Goal: Task Accomplishment & Management: Use online tool/utility

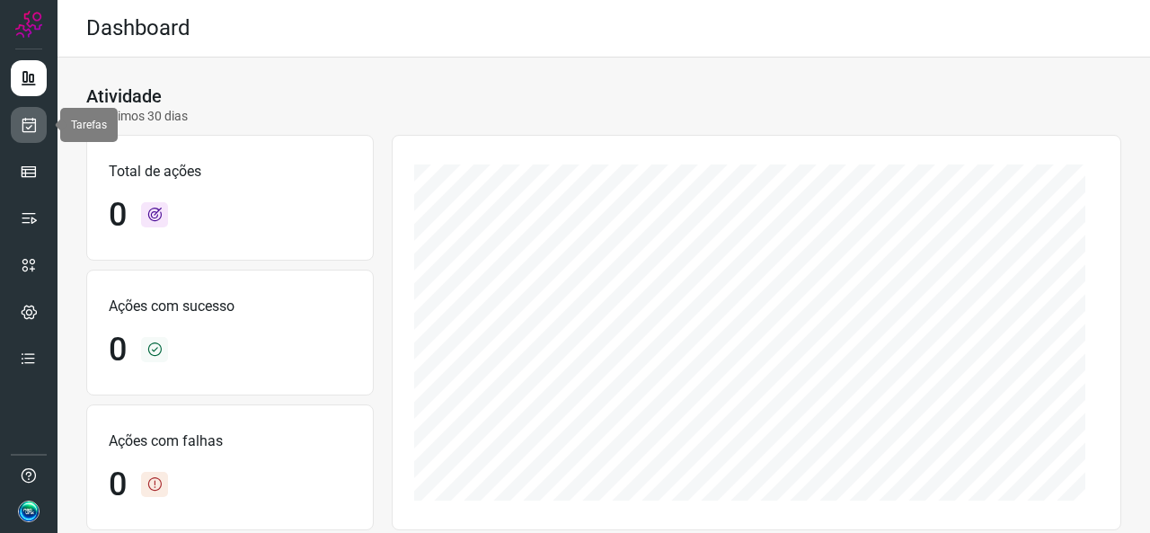
click at [19, 136] on link at bounding box center [29, 125] width 36 height 36
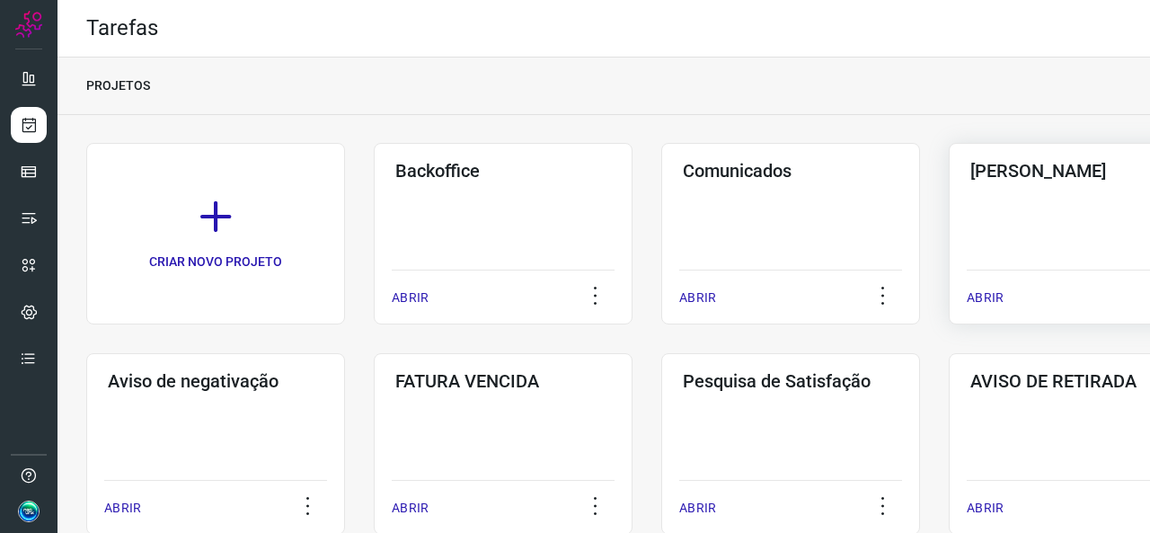
click at [1020, 248] on div "Pós Serviço ABRIR" at bounding box center [1078, 233] width 259 height 181
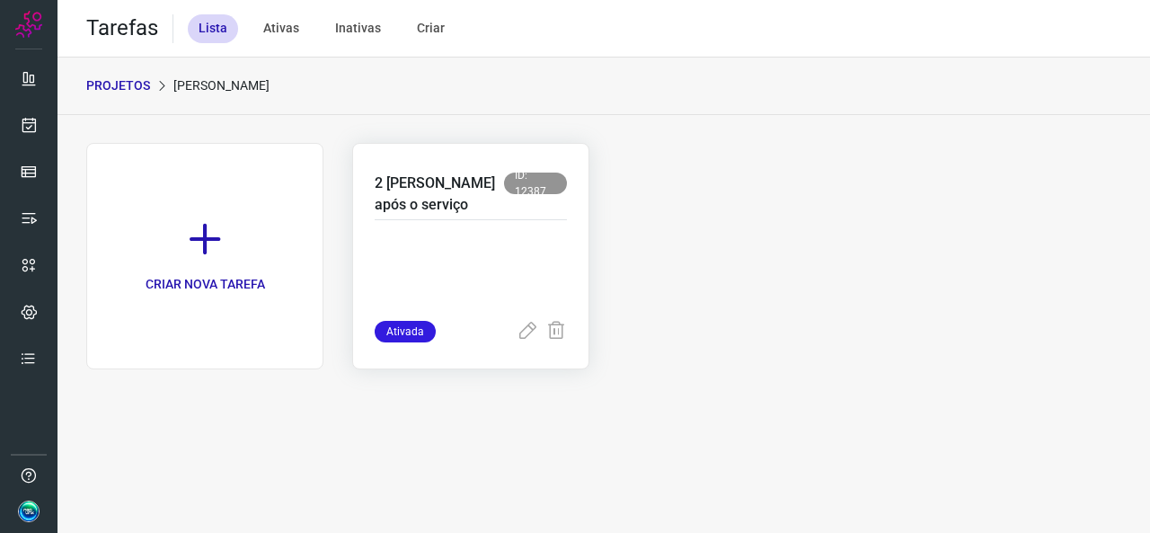
click at [492, 278] on p at bounding box center [471, 276] width 192 height 90
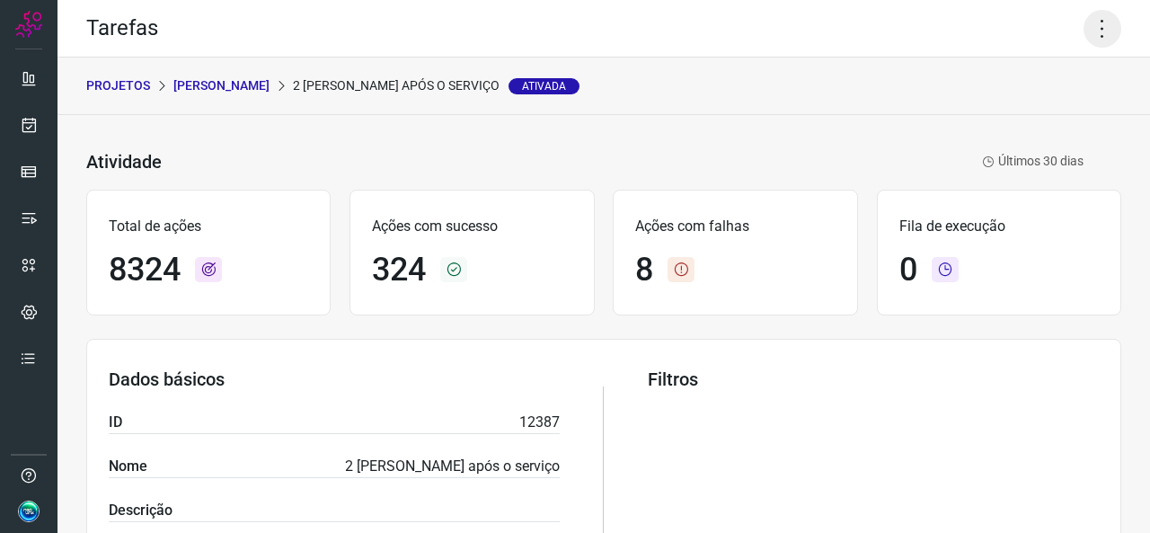
click at [1088, 46] on icon at bounding box center [1103, 29] width 38 height 38
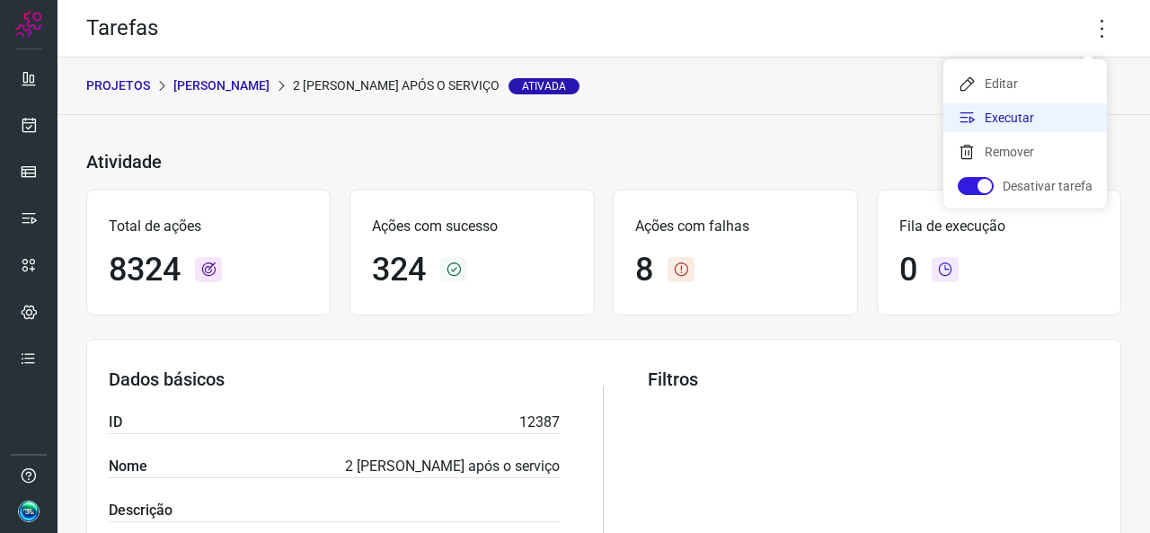
click at [982, 113] on li "Executar" at bounding box center [1025, 117] width 164 height 29
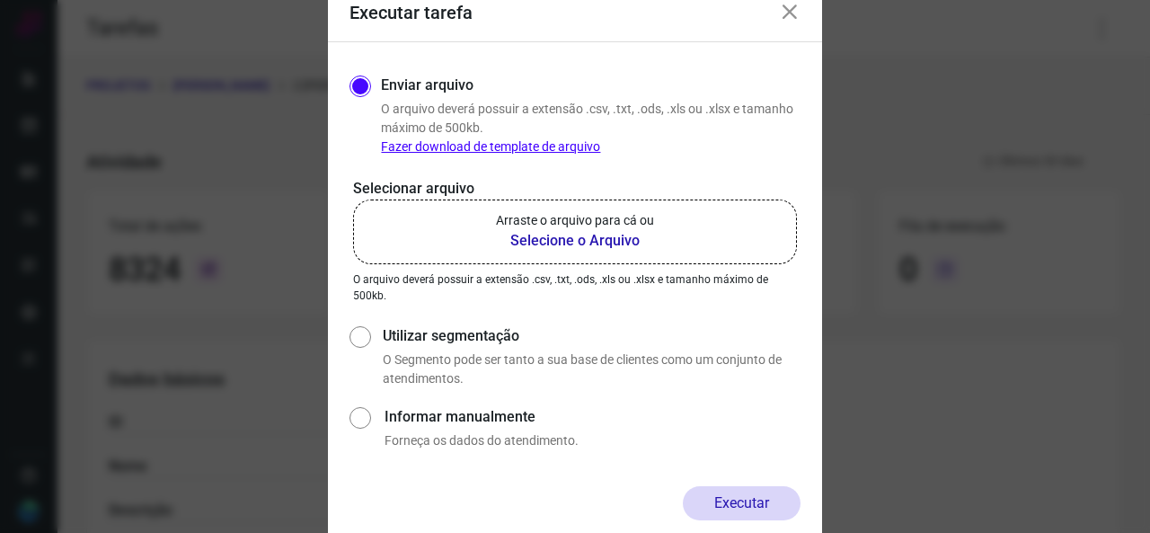
click at [624, 224] on p "Arraste o arquivo para cá ou" at bounding box center [575, 220] width 158 height 19
click at [575, 241] on b "Selecione o Arquivo" at bounding box center [575, 241] width 158 height 22
click at [0, 0] on input "Arraste o arquivo para cá ou Selecione o Arquivo" at bounding box center [0, 0] width 0 height 0
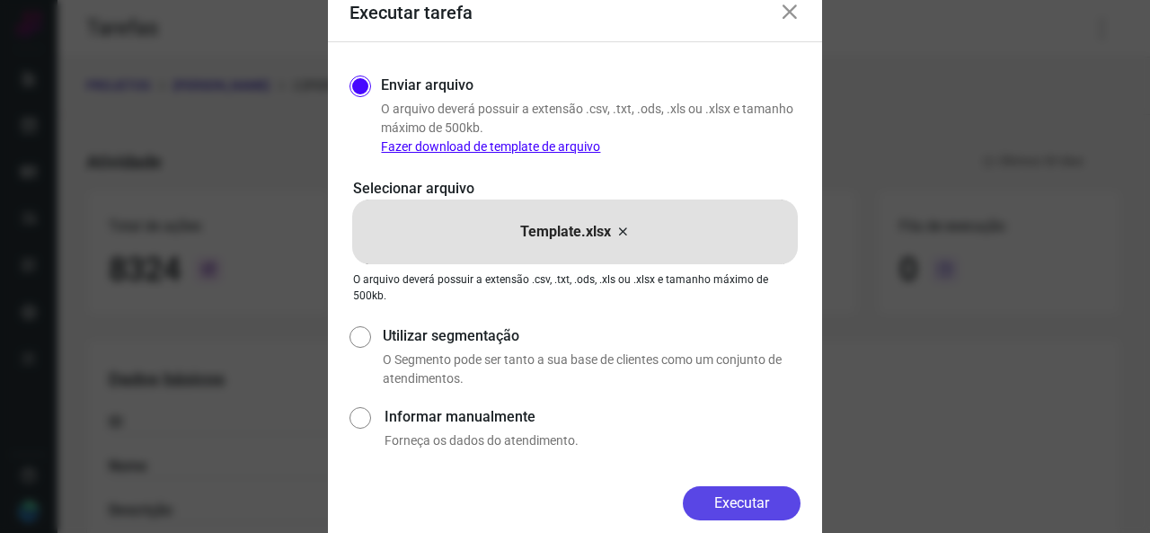
click at [748, 498] on button "Executar" at bounding box center [742, 503] width 118 height 34
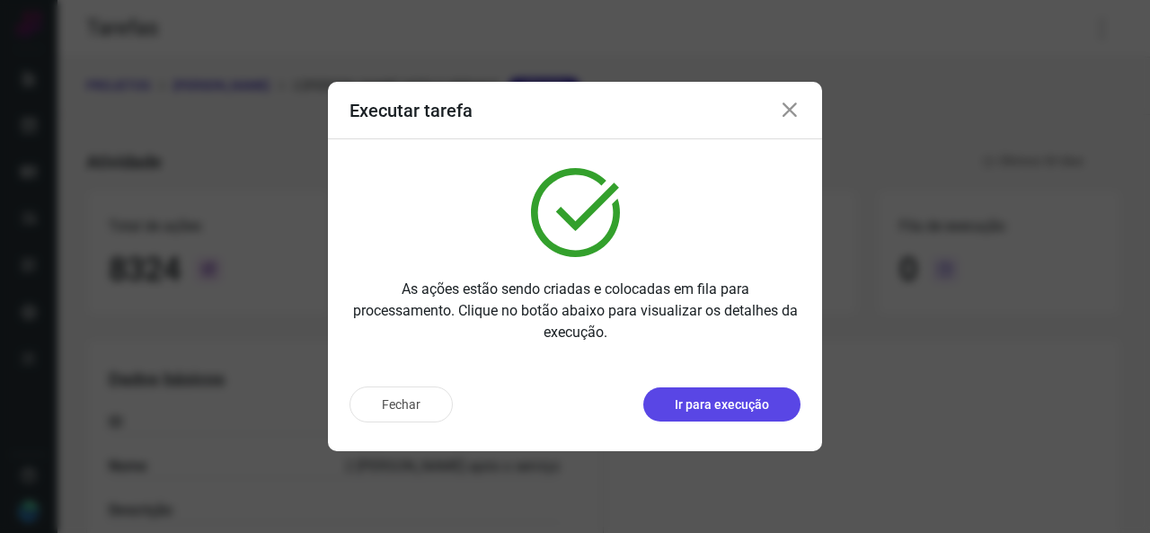
click at [712, 412] on p "Ir para execução" at bounding box center [722, 404] width 94 height 19
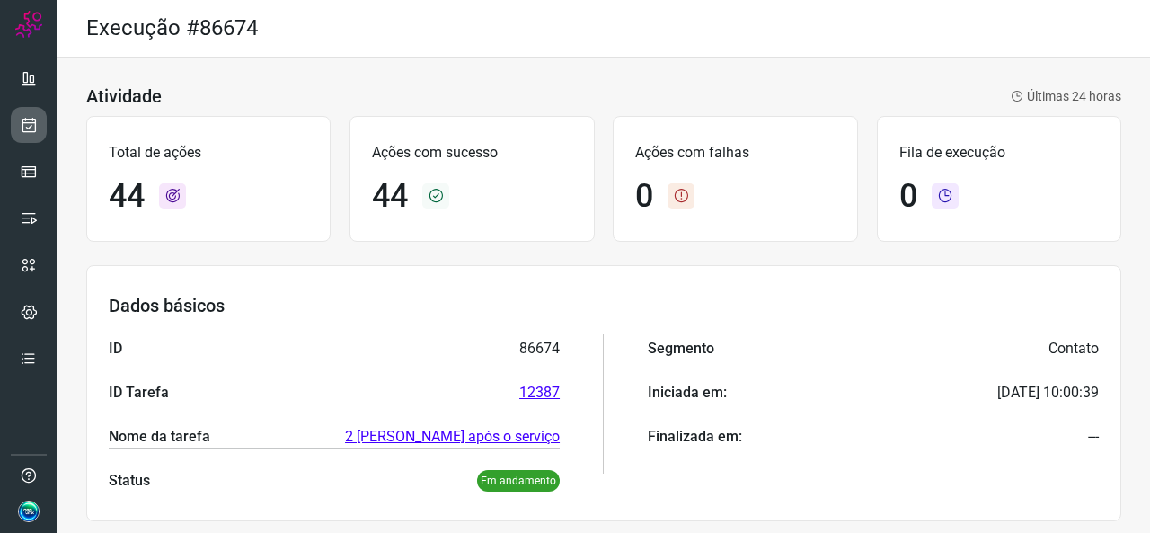
click at [30, 131] on icon at bounding box center [29, 125] width 19 height 18
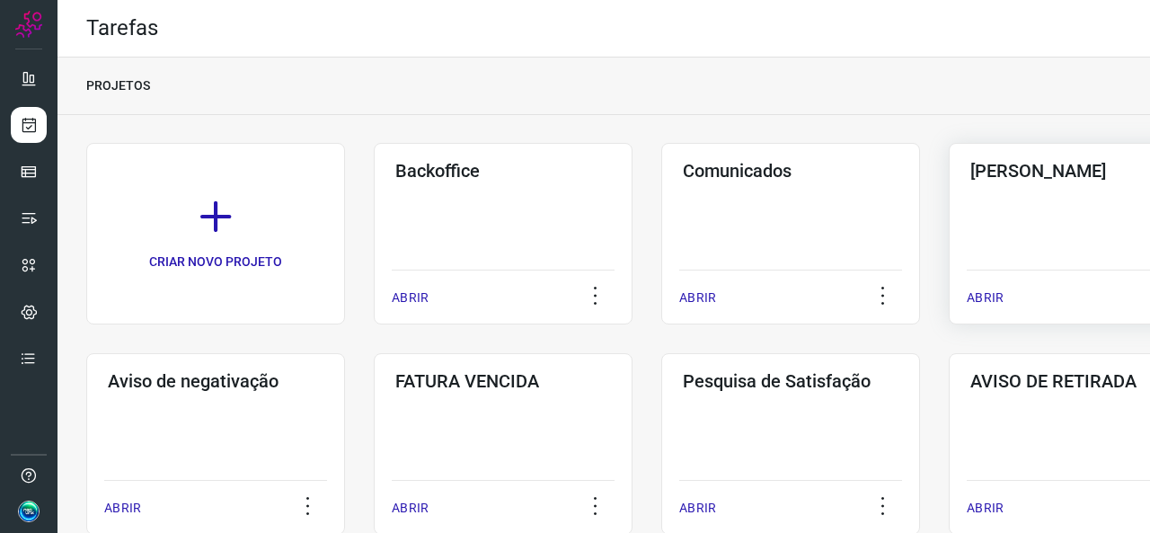
click at [971, 198] on div "Pós Serviço ABRIR" at bounding box center [1078, 233] width 259 height 181
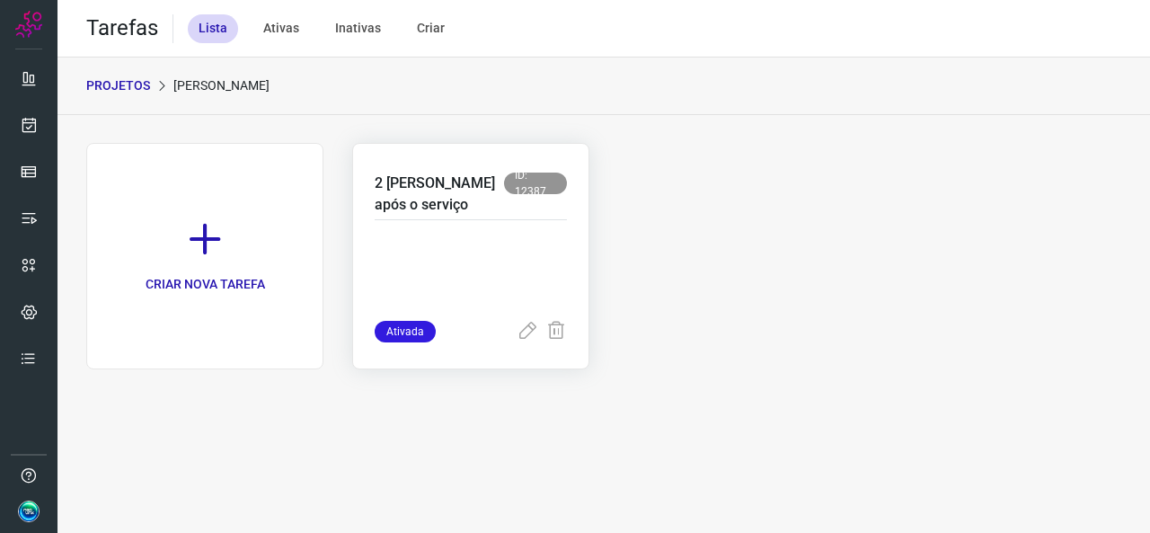
click at [400, 298] on p at bounding box center [471, 276] width 192 height 90
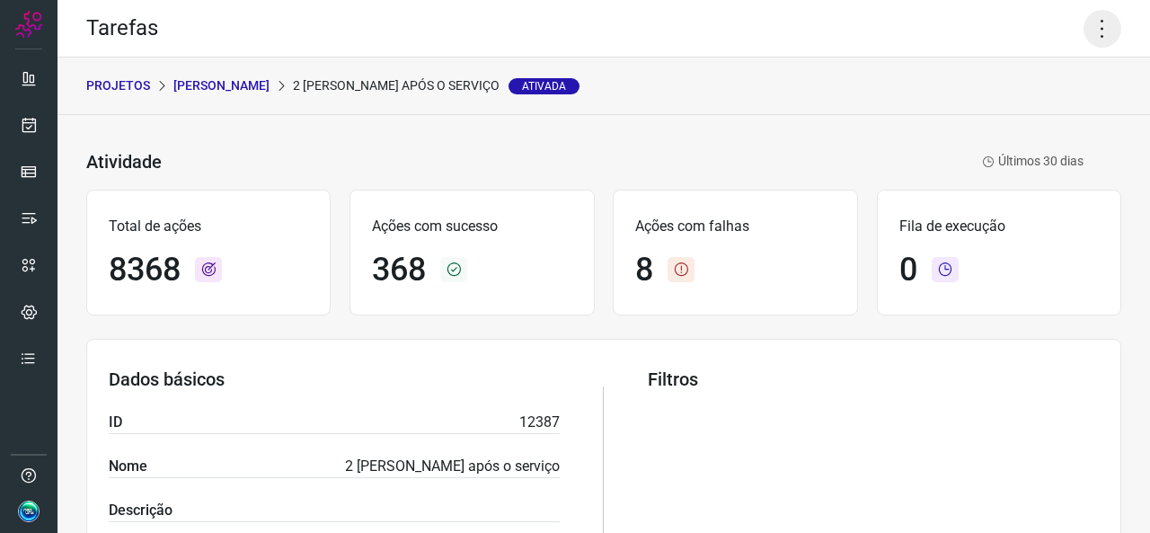
click at [1099, 21] on icon at bounding box center [1103, 29] width 38 height 38
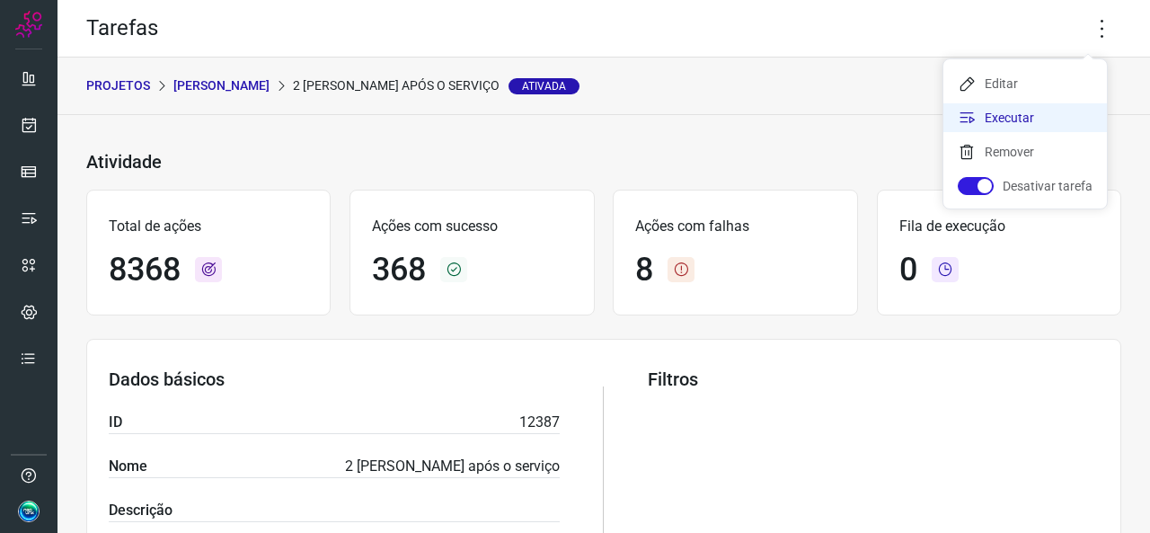
click at [1042, 114] on li "Executar" at bounding box center [1025, 117] width 164 height 29
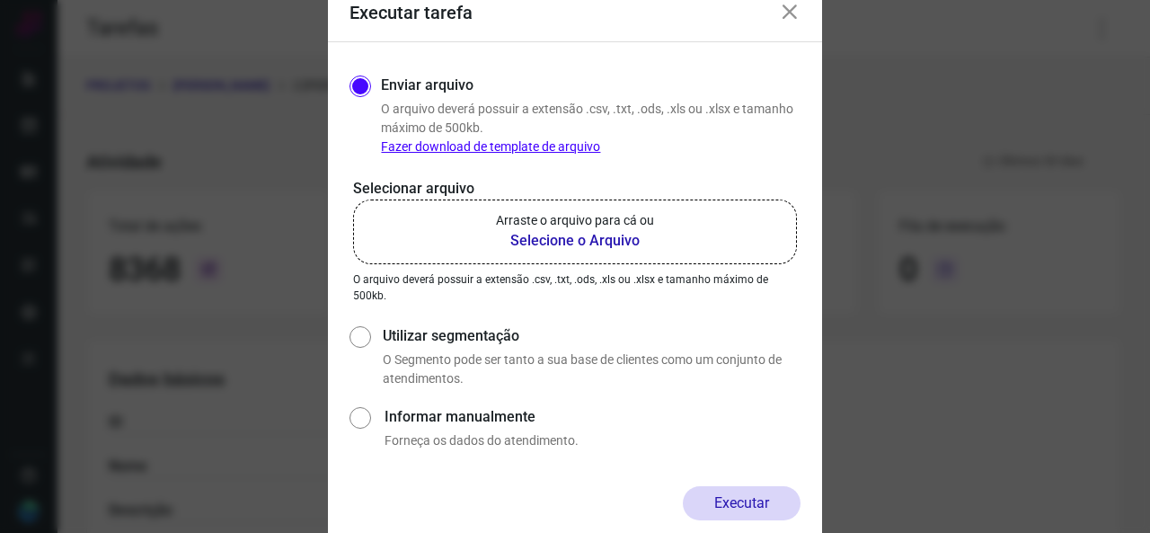
click at [604, 239] on b "Selecione o Arquivo" at bounding box center [575, 241] width 158 height 22
click at [0, 0] on input "Arraste o arquivo para cá ou Selecione o Arquivo" at bounding box center [0, 0] width 0 height 0
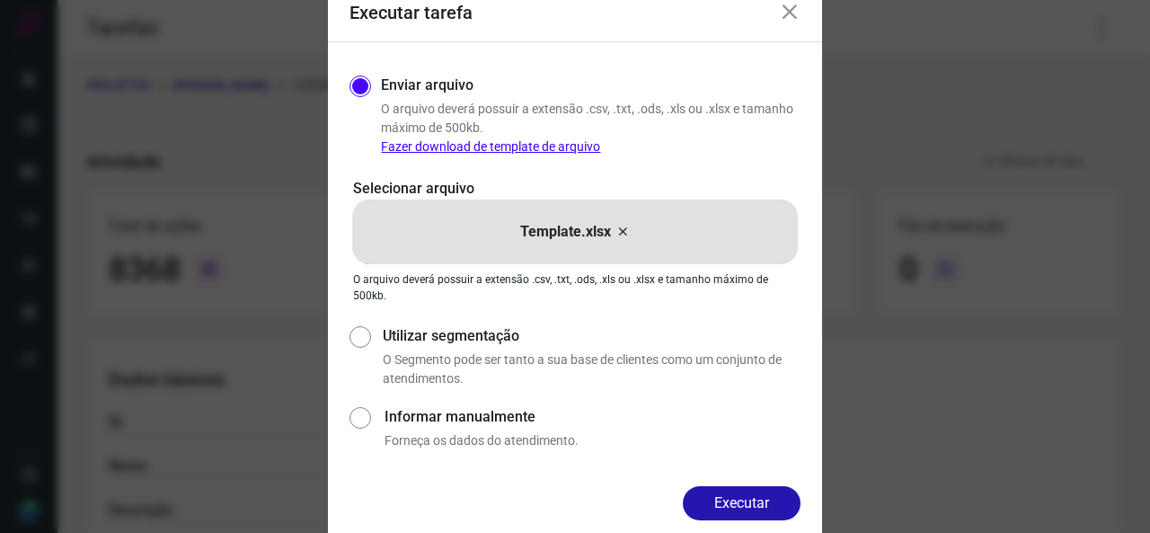
click at [718, 495] on button "Executar" at bounding box center [742, 503] width 118 height 34
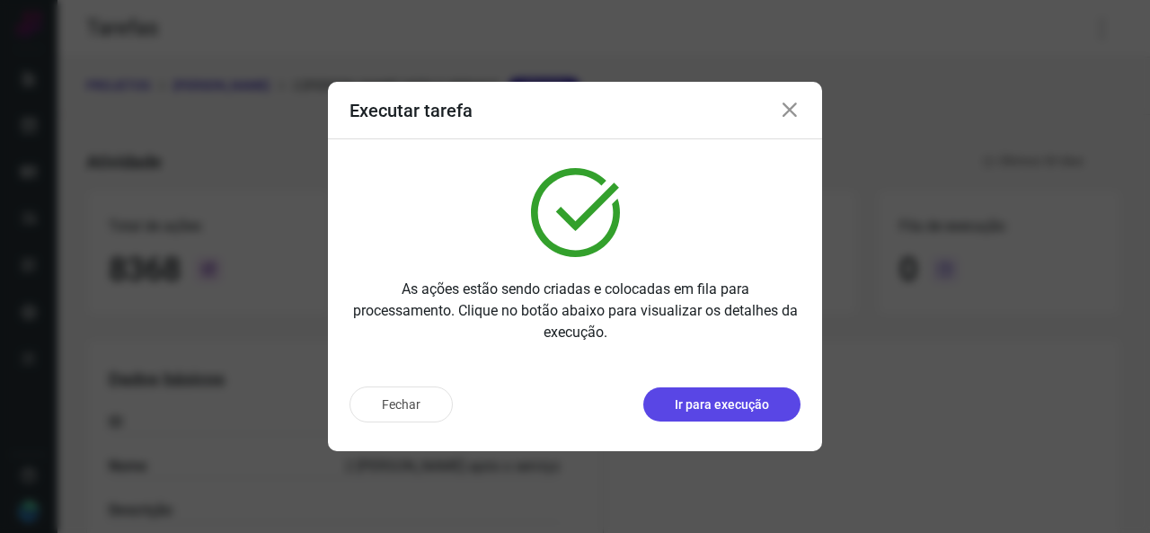
click at [747, 390] on button "Ir para execução" at bounding box center [721, 404] width 157 height 34
